Goal: Ask a question

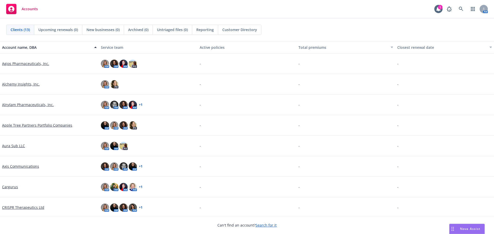
click at [463, 227] on span "Nova Assist" at bounding box center [470, 229] width 20 height 4
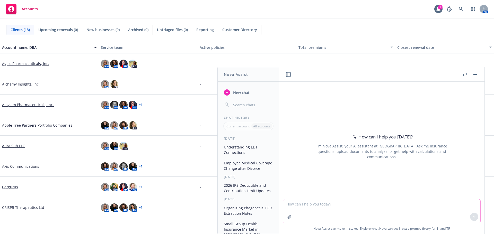
click at [383, 201] on textarea at bounding box center [381, 212] width 197 height 24
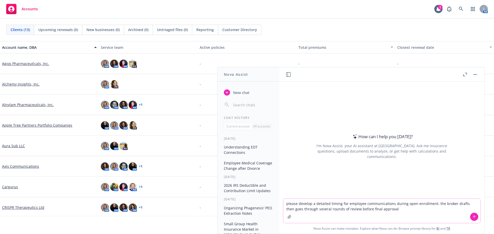
type textarea "please develop a detailed timing for employee communications during open enroll…"
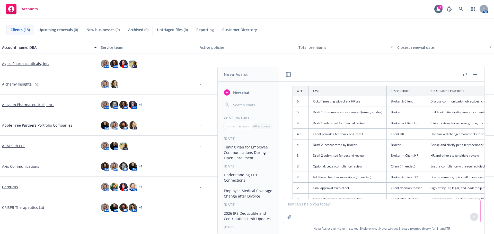
scroll to position [116, 0]
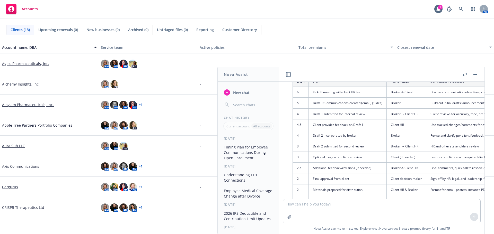
click at [353, 126] on td "Client provides feedback on Draft 1" at bounding box center [348, 124] width 78 height 11
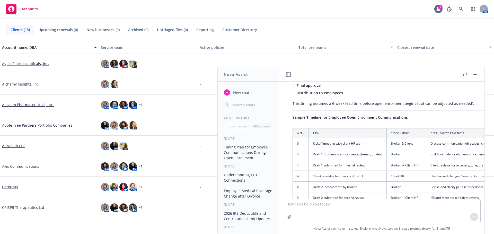
click at [322, 126] on div "Certainly! Below is a detailed timeline for employee communications during Open…" at bounding box center [403, 202] width 232 height 321
click at [312, 134] on th "Task" at bounding box center [348, 134] width 78 height 10
click at [293, 129] on th "Week" at bounding box center [301, 134] width 16 height 10
drag, startPoint x: 306, startPoint y: 131, endPoint x: 309, endPoint y: 136, distance: 5.9
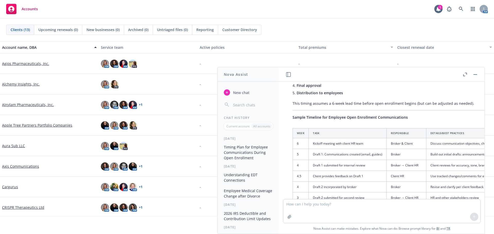
click at [306, 132] on th "Week" at bounding box center [301, 134] width 16 height 10
click at [310, 137] on th "Task" at bounding box center [348, 134] width 78 height 10
click at [300, 132] on th "Week" at bounding box center [301, 134] width 16 height 10
click at [293, 129] on th "Week" at bounding box center [301, 134] width 16 height 10
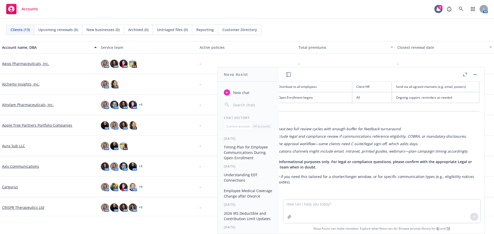
scroll to position [245, 0]
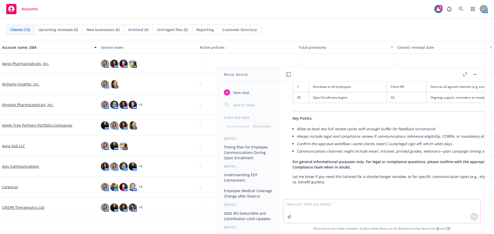
click at [324, 202] on textarea at bounding box center [381, 212] width 197 height 24
click at [393, 206] on textarea "please add specific dates with open enrollment starting on" at bounding box center [381, 211] width 197 height 24
type textarea "please add specific dates with open enrollment starting on [DATE]"
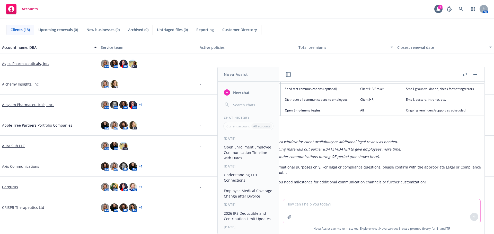
scroll to position [525, 54]
click at [457, 108] on td "Ongoing reminders/support as scheduled" at bounding box center [438, 110] width 82 height 11
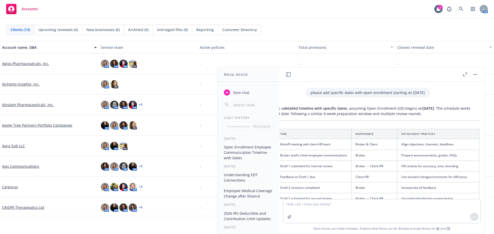
scroll to position [345, 54]
click at [352, 203] on textarea at bounding box center [381, 212] width 197 height 24
type textarea "covert to excel"
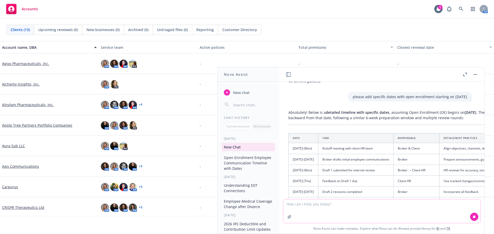
scroll to position [329, 4]
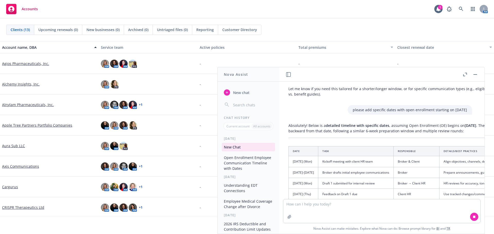
click at [291, 152] on th "Date" at bounding box center [304, 152] width 30 height 10
click at [296, 149] on th "Date" at bounding box center [304, 152] width 30 height 10
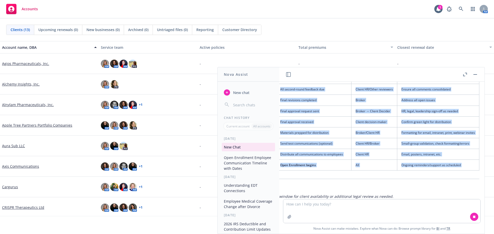
scroll to position [469, 54]
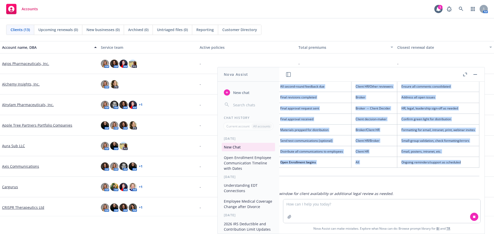
drag, startPoint x: 293, startPoint y: 151, endPoint x: 455, endPoint y: 164, distance: 161.8
click at [455, 164] on table "Date Task Responsible Details/Best Practices [DATE] (Mon) Kickoff meeting with …" at bounding box center [362, 87] width 233 height 162
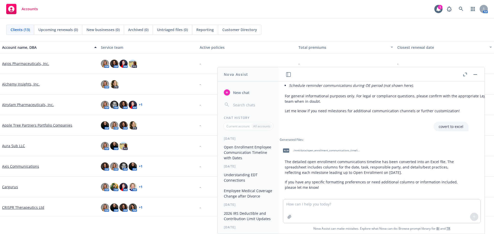
scroll to position [601, 4]
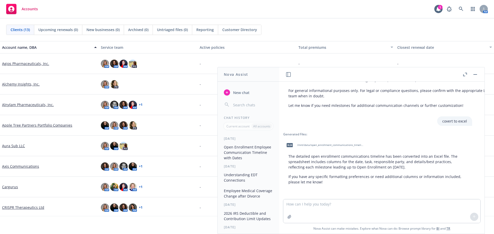
copy table "Lore Ipsu Dolorsitame Consect/Adip Elitseddo Eius 63 (Tem) Incidid utlabor etdo…"
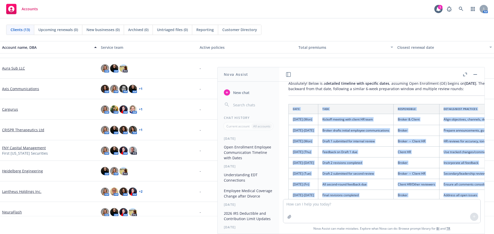
scroll to position [370, 4]
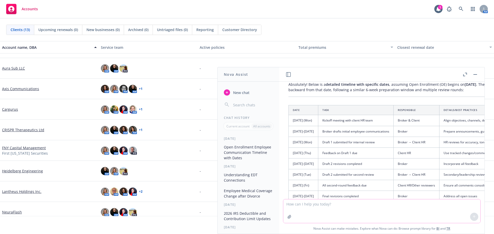
click at [360, 207] on textarea at bounding box center [381, 212] width 197 height 24
type textarea "'"
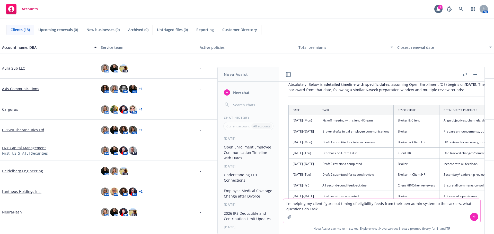
click at [451, 205] on textarea "i'm helping my client figure out timing of eligibility feeds from their ben adm…" at bounding box center [381, 211] width 197 height 24
type textarea "i'm helping my client figure out timing of eligibility feeds from their ben adm…"
click at [472, 216] on icon at bounding box center [474, 217] width 4 height 4
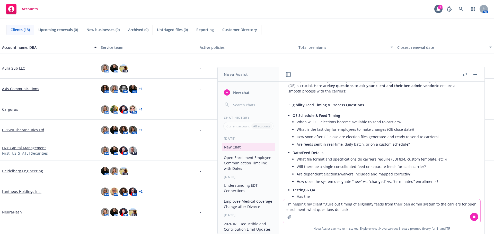
scroll to position [749, 4]
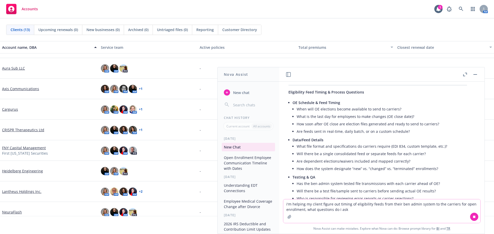
click at [332, 207] on textarea "i'm helping my client figure out timing of eligibility feeds from their ben adm…" at bounding box center [381, 212] width 197 height 24
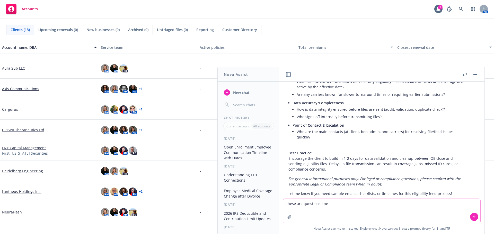
scroll to position [925, 4]
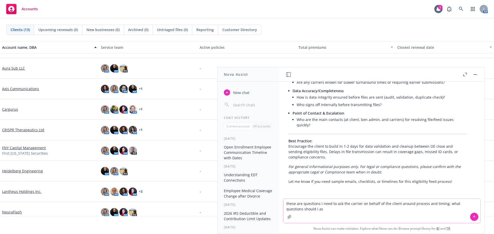
type textarea "these are questions i need to ask the carrier on behalf of the client around pr…"
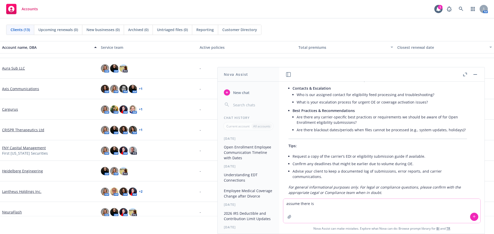
scroll to position [1296, 4]
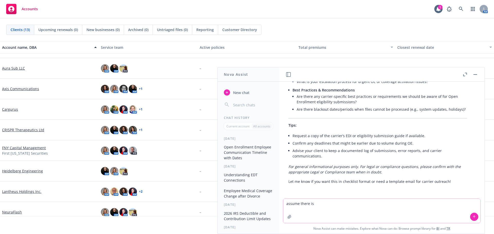
type textarea "assume there is"
